Goal: Task Accomplishment & Management: Manage account settings

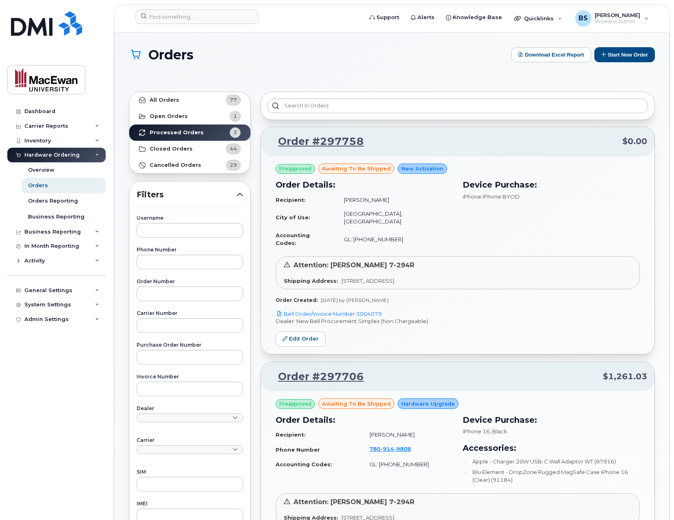
scroll to position [340, 0]
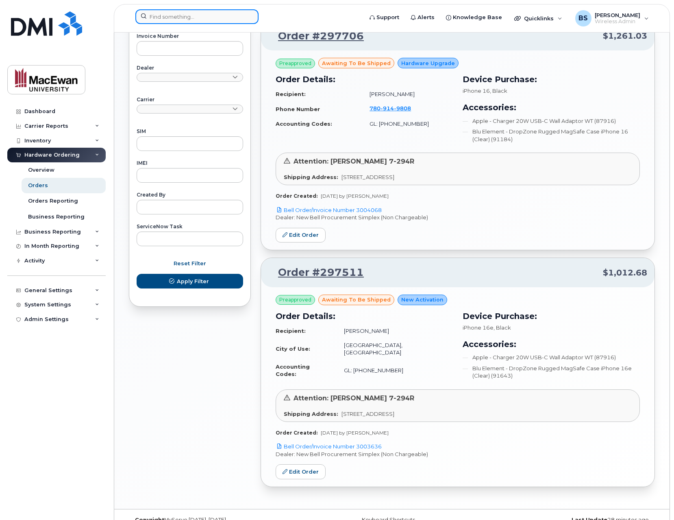
click at [192, 17] on input at bounding box center [196, 16] width 123 height 15
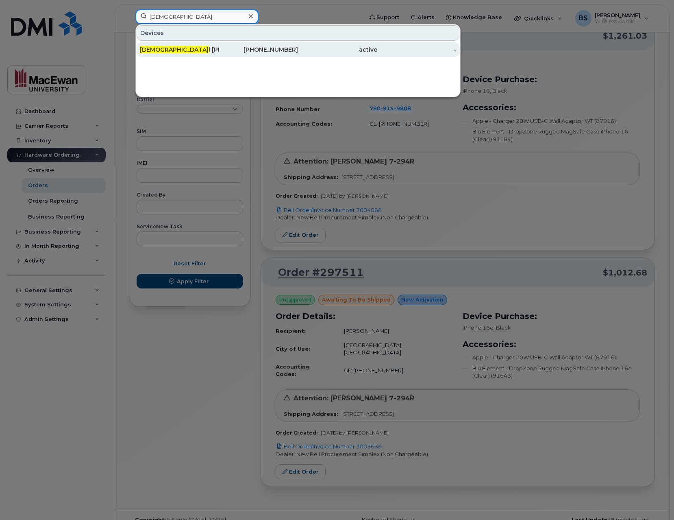
type input "cristhe"
click at [202, 49] on div "Cristhe l Becerril Ricardez" at bounding box center [179, 50] width 79 height 8
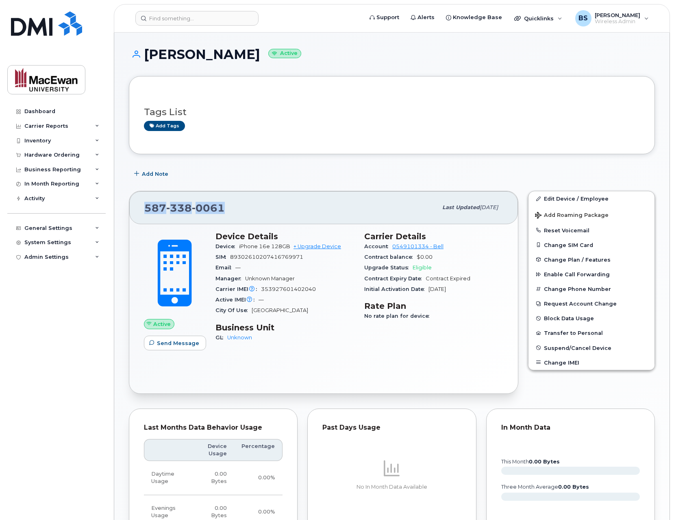
drag, startPoint x: 223, startPoint y: 209, endPoint x: 143, endPoint y: 205, distance: 80.6
click at [143, 205] on div "587 338 0061 Last updated Aug 16, 2025" at bounding box center [323, 207] width 389 height 33
copy span "587 338 0061"
copy link "0549101334 - Bell"
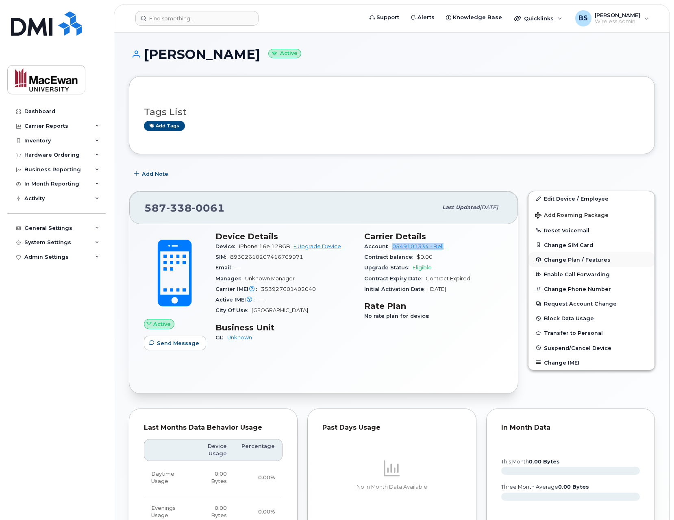
click at [564, 259] on span "Change Plan / Features" at bounding box center [577, 259] width 67 height 6
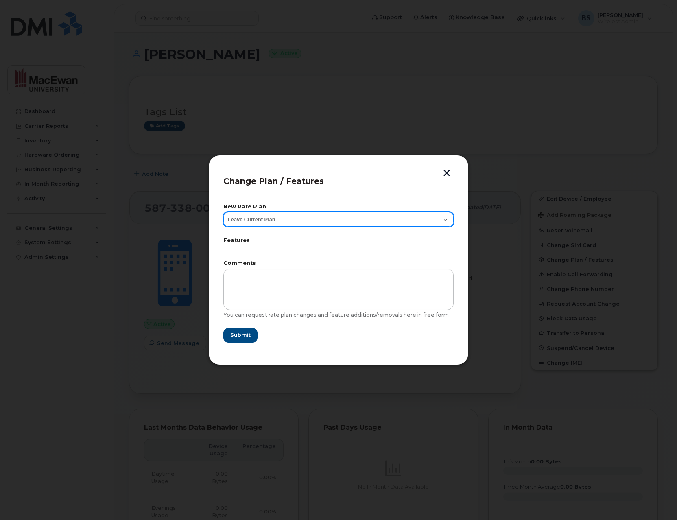
click at [300, 213] on select "Leave Current Plan GOA Unlimited Smartphone 14" at bounding box center [338, 219] width 230 height 15
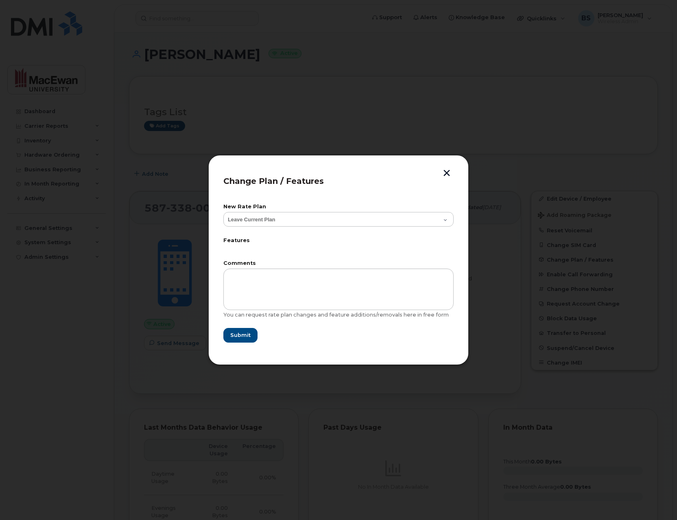
click at [443, 174] on button "button" at bounding box center [446, 174] width 12 height 9
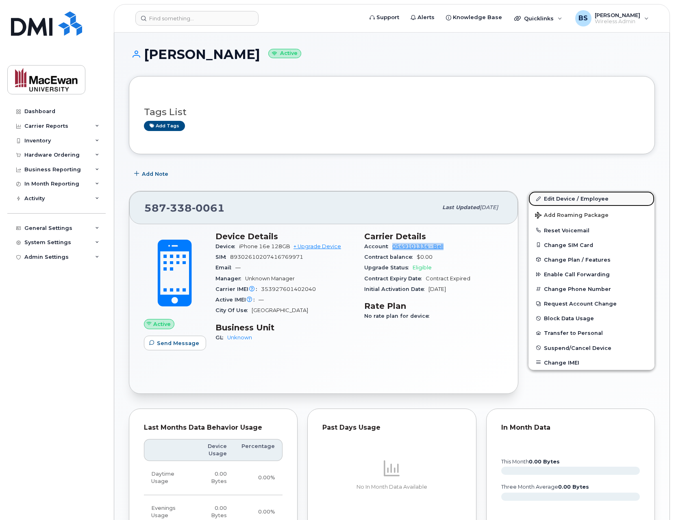
click at [582, 200] on link "Edit Device / Employee" at bounding box center [592, 198] width 126 height 15
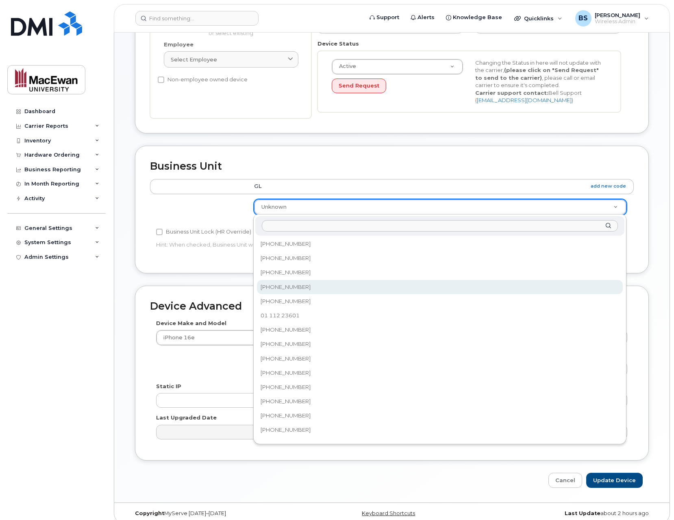
scroll to position [1144, 0]
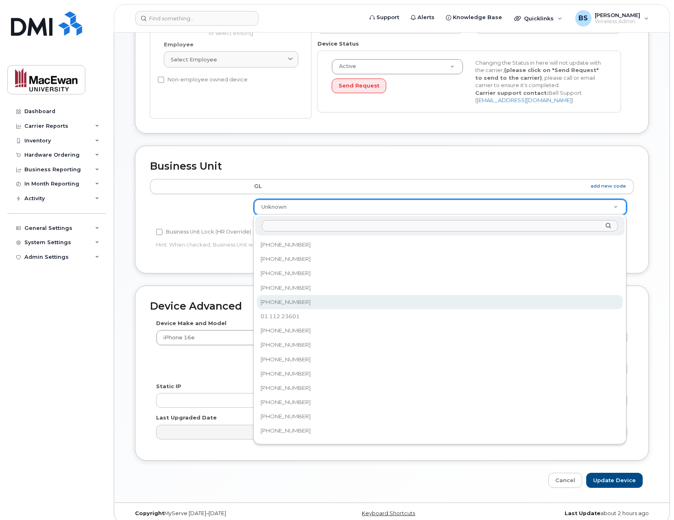
select select "35735931"
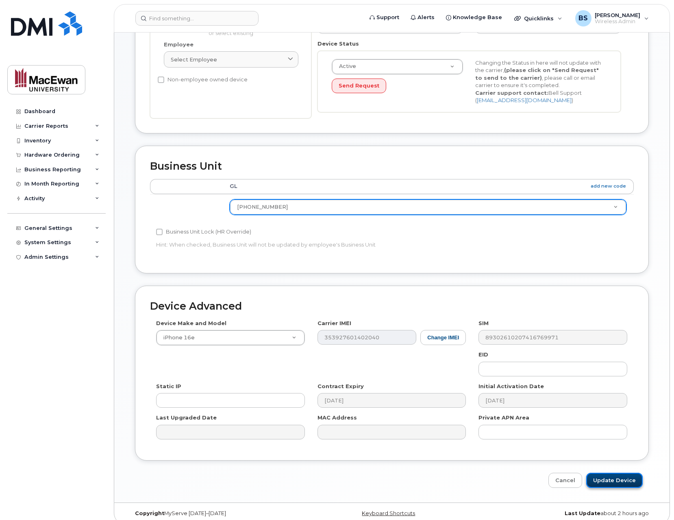
click at [623, 483] on input "Update Device" at bounding box center [614, 480] width 57 height 15
type input "Saving..."
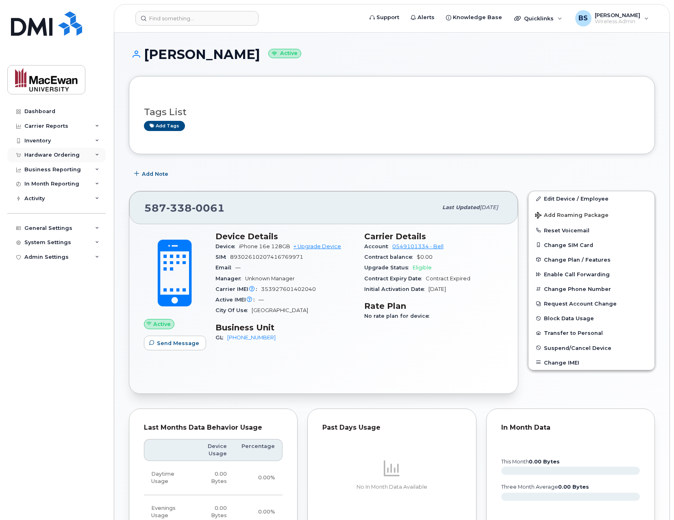
click at [85, 153] on div "Hardware Ordering" at bounding box center [56, 155] width 98 height 15
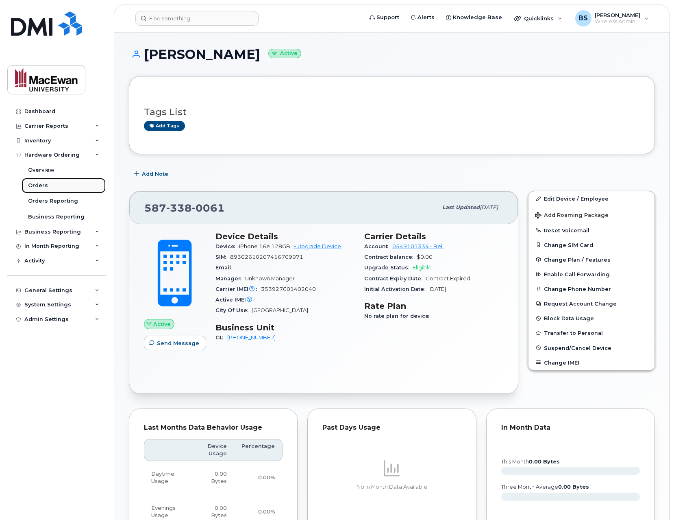
click at [82, 186] on link "Orders" at bounding box center [64, 185] width 84 height 15
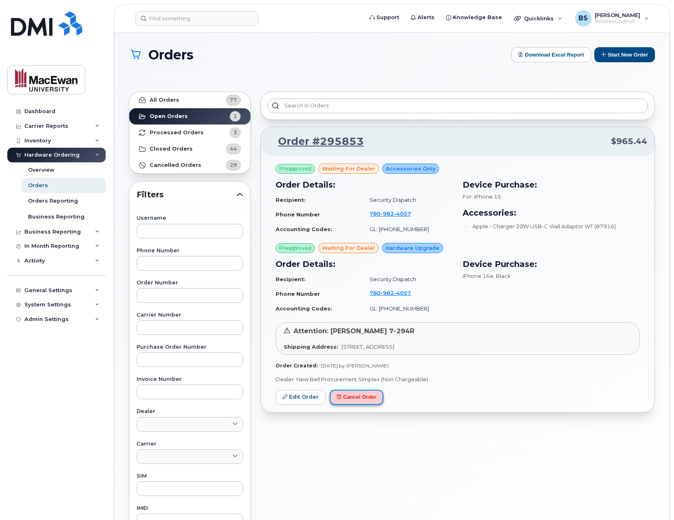
click at [366, 399] on button "Cancel Order" at bounding box center [357, 397] width 54 height 15
click at [187, 102] on link "All Orders 77" at bounding box center [189, 100] width 121 height 16
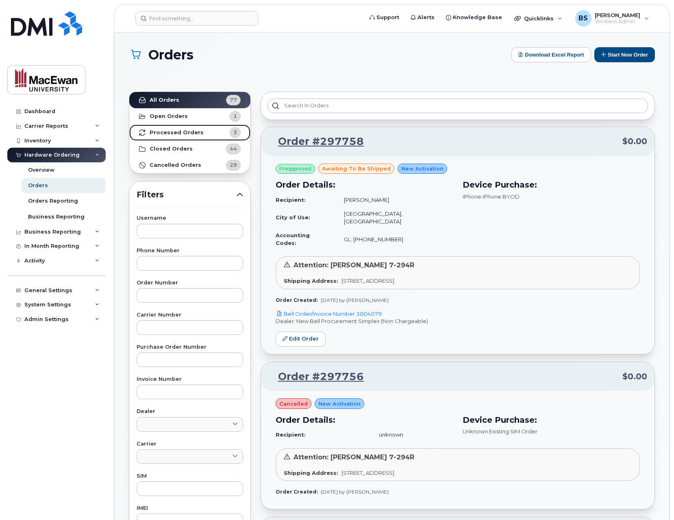
click at [181, 133] on strong "Processed Orders" at bounding box center [177, 132] width 54 height 7
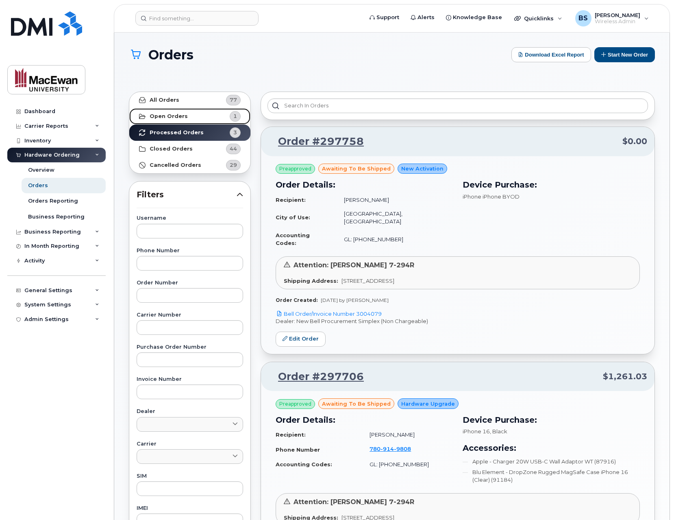
click at [180, 115] on strong "Open Orders" at bounding box center [169, 116] width 38 height 7
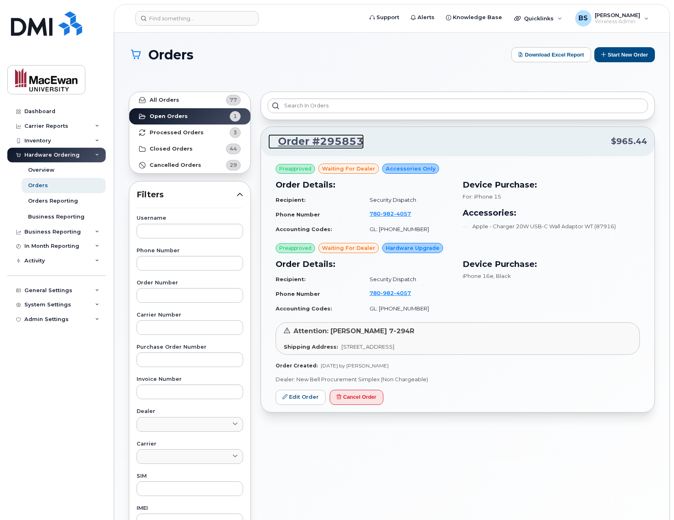
click at [341, 142] on link "Order #295853" at bounding box center [316, 141] width 96 height 15
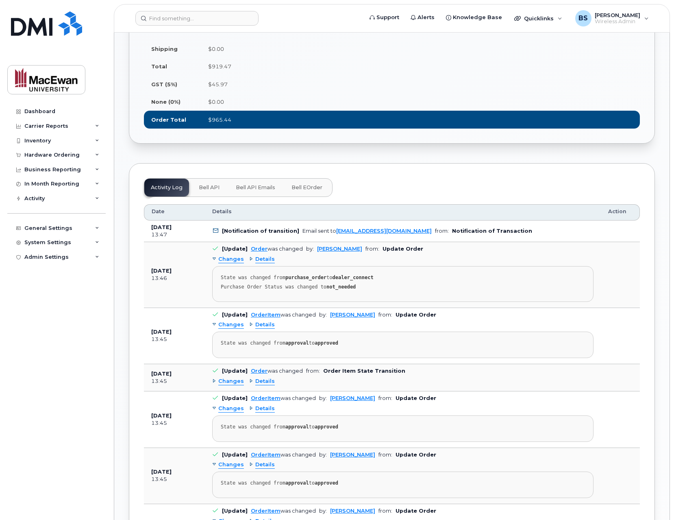
scroll to position [586, 0]
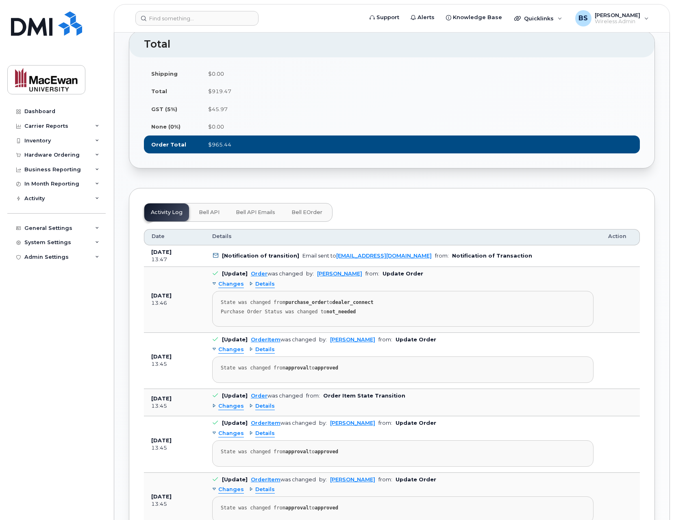
click at [317, 218] on button "Bell eOrder" at bounding box center [307, 212] width 44 height 18
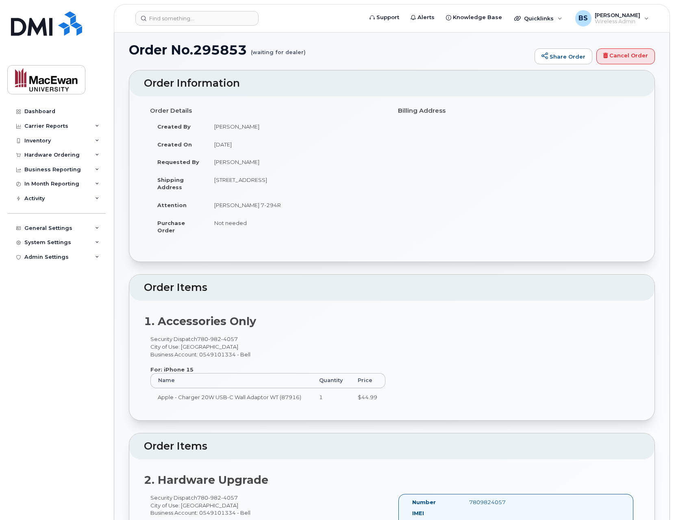
scroll to position [0, 0]
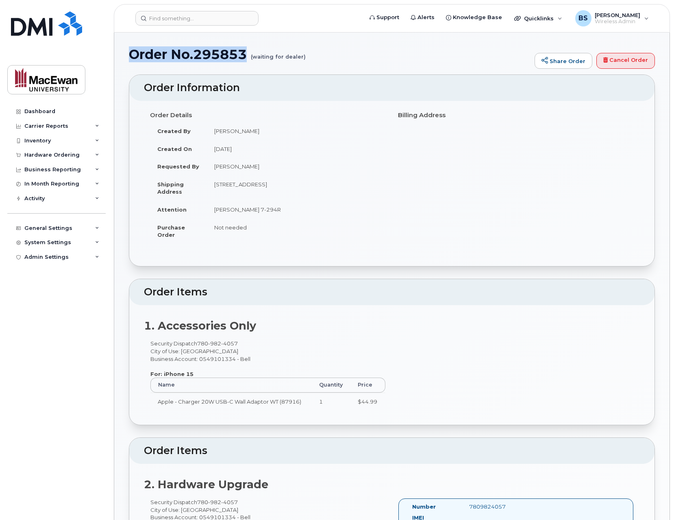
drag, startPoint x: 248, startPoint y: 55, endPoint x: 131, endPoint y: 54, distance: 117.9
click at [131, 54] on h1 "Order No.295853 (waiting for dealer)" at bounding box center [330, 54] width 402 height 14
copy h1 "Order No.295853"
